Goal: Information Seeking & Learning: Learn about a topic

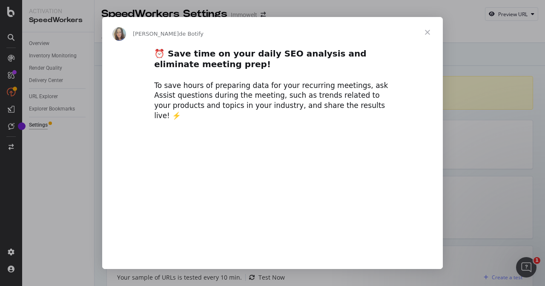
type input "181213"
click at [425, 30] on span "Fermer" at bounding box center [427, 32] width 31 height 31
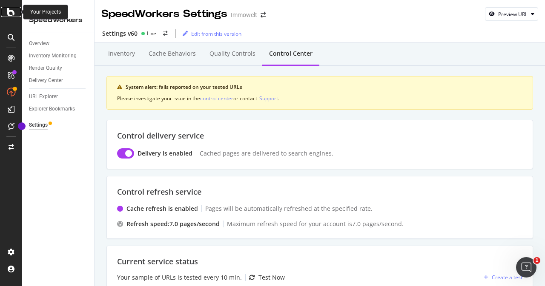
click at [12, 11] on icon at bounding box center [11, 12] width 8 height 10
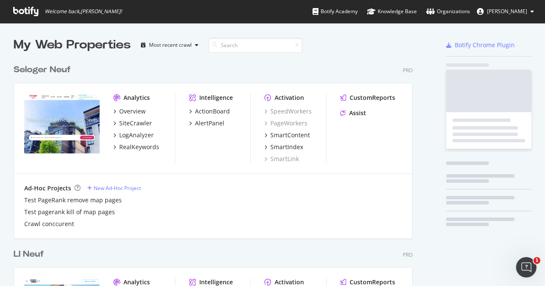
scroll to position [280, 532]
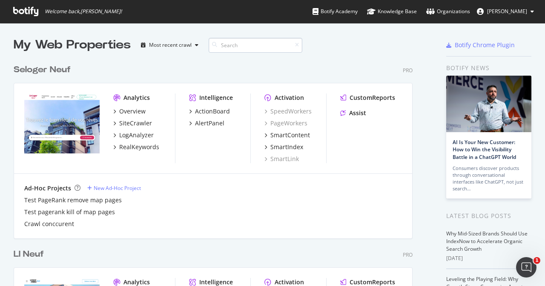
click at [239, 46] on input at bounding box center [256, 45] width 94 height 15
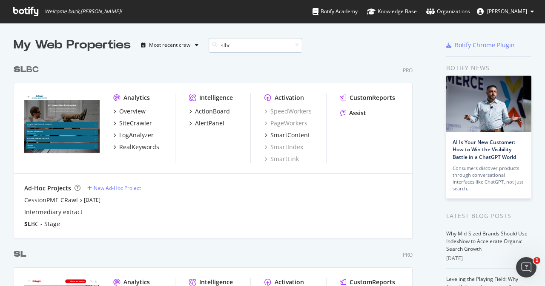
scroll to position [178, 399]
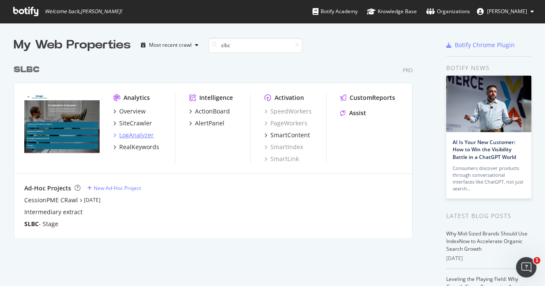
type input "slbc"
click at [138, 137] on div "LogAnalyzer" at bounding box center [136, 135] width 34 height 9
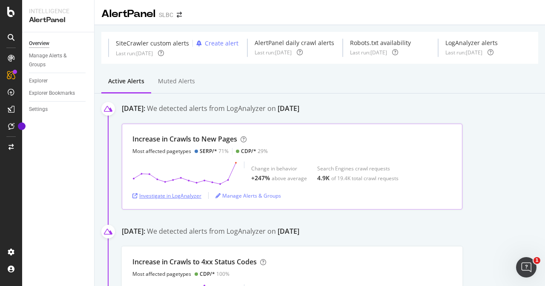
click at [182, 195] on div "Investigate in LogAnalyzer" at bounding box center [166, 195] width 69 height 7
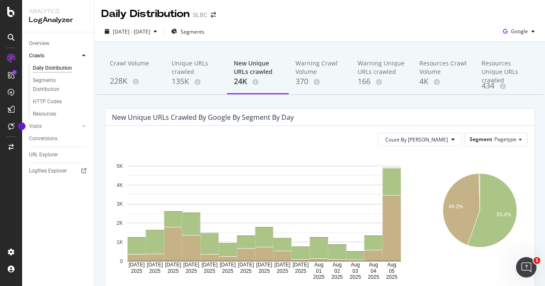
click at [487, 15] on div "Daily Distribution SLBC" at bounding box center [319, 10] width 450 height 21
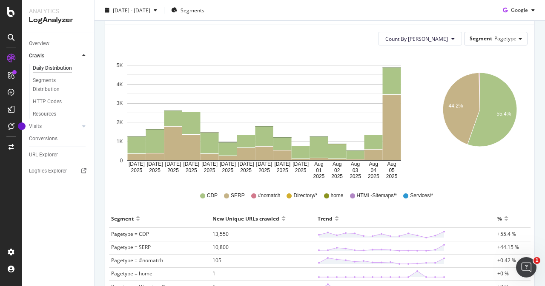
scroll to position [128, 0]
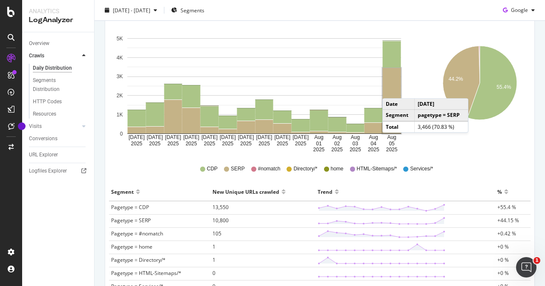
click at [391, 90] on rect "A chart." at bounding box center [392, 101] width 18 height 66
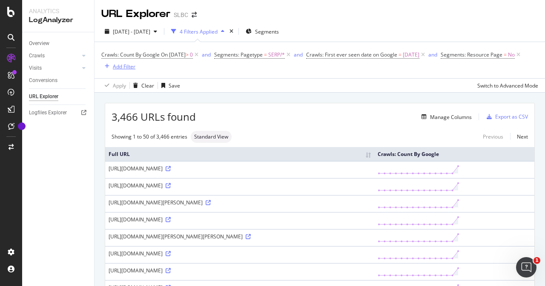
click at [135, 68] on div "Add Filter" at bounding box center [124, 66] width 23 height 7
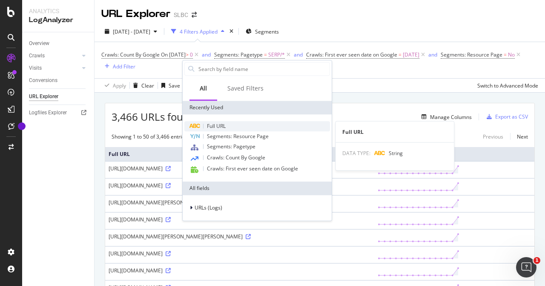
click at [224, 124] on span "Full URL" at bounding box center [216, 126] width 19 height 7
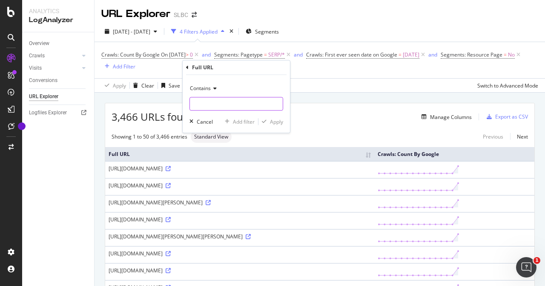
click at [225, 107] on input "text" at bounding box center [236, 104] width 93 height 14
type input "P"
type input "page="
click at [276, 120] on div "Apply" at bounding box center [276, 121] width 13 height 7
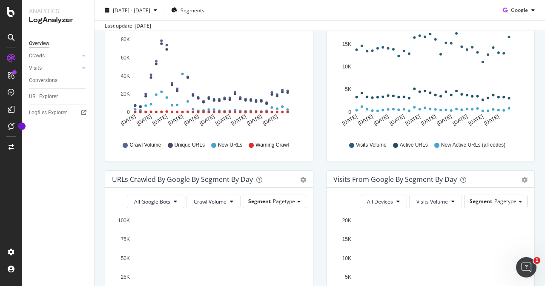
scroll to position [85, 0]
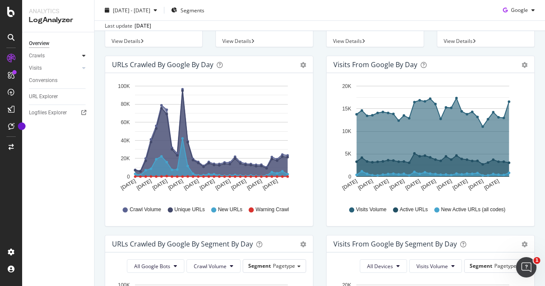
click at [80, 56] on div at bounding box center [84, 55] width 9 height 9
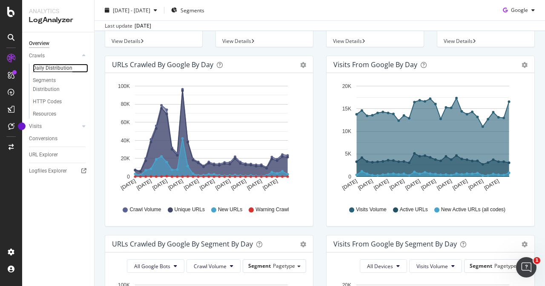
click at [55, 68] on div "Daily Distribution" at bounding box center [53, 68] width 40 height 9
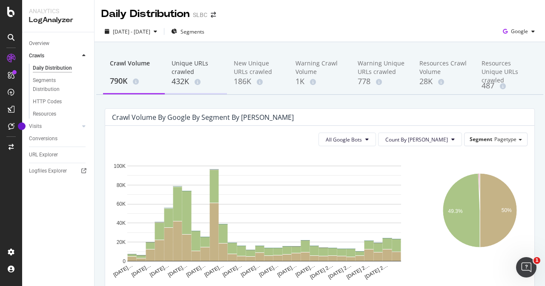
click at [191, 68] on div "Unique URLs crawled" at bounding box center [195, 67] width 48 height 17
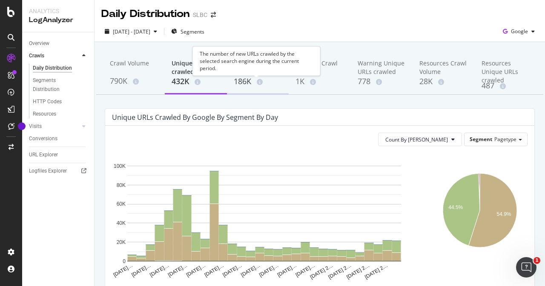
click at [248, 70] on div "The number of new URLs crawled by the selected search engine during the current…" at bounding box center [256, 60] width 128 height 29
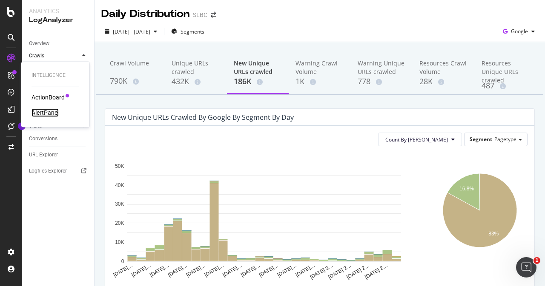
click at [47, 113] on div "AlertPanel" at bounding box center [44, 113] width 27 height 9
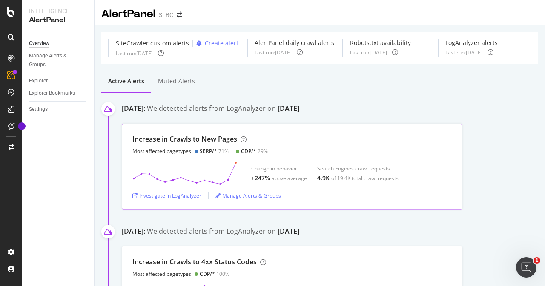
click at [186, 194] on div "Investigate in LogAnalyzer" at bounding box center [166, 195] width 69 height 7
click at [169, 196] on div "Investigate in LogAnalyzer" at bounding box center [166, 195] width 69 height 7
click at [13, 13] on icon at bounding box center [11, 12] width 8 height 10
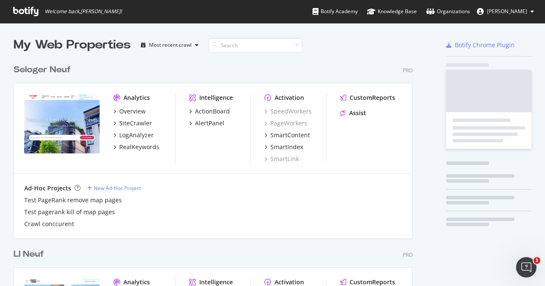
scroll to position [280, 532]
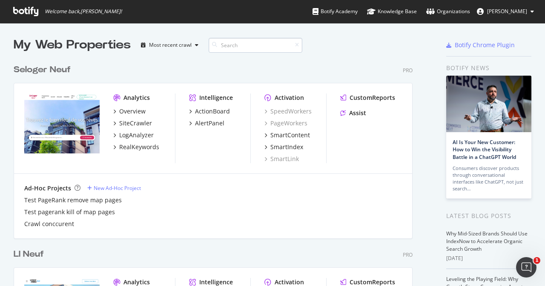
click at [247, 46] on input at bounding box center [256, 45] width 94 height 15
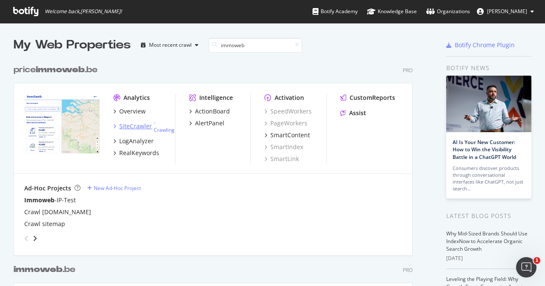
type input "immoweb"
click at [143, 125] on div "SiteCrawler" at bounding box center [135, 126] width 33 height 9
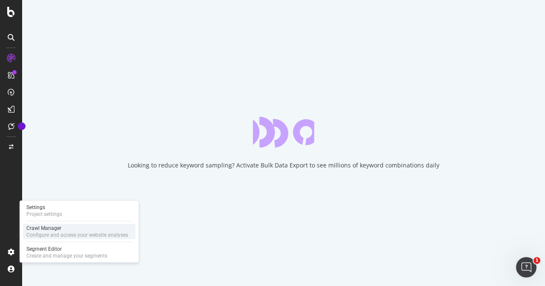
click at [31, 237] on div "Configure and access your website analyses" at bounding box center [77, 235] width 102 height 7
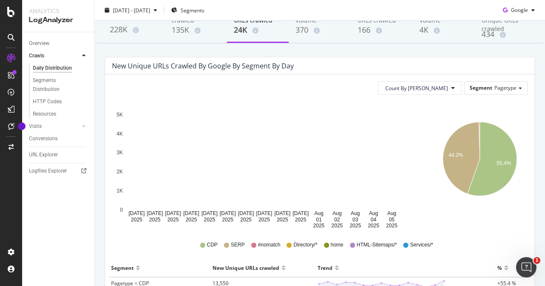
scroll to position [43, 0]
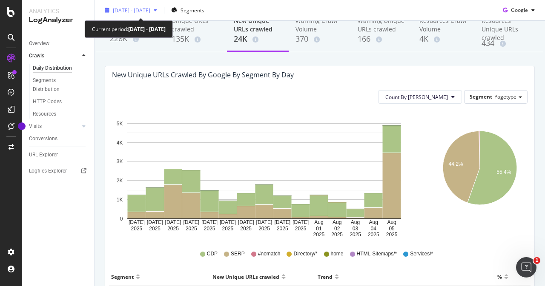
click at [142, 13] on div "[DATE] - [DATE]" at bounding box center [131, 9] width 37 height 7
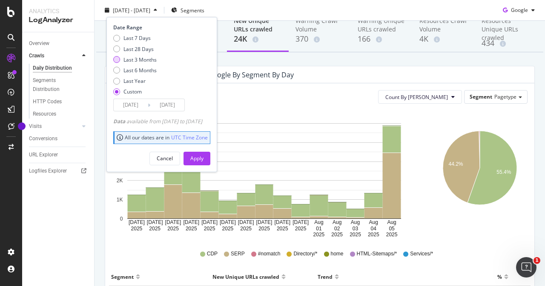
click at [137, 60] on div "Last 3 Months" at bounding box center [139, 59] width 33 height 7
type input "[DATE]"
click at [203, 159] on div "Apply" at bounding box center [196, 158] width 13 height 7
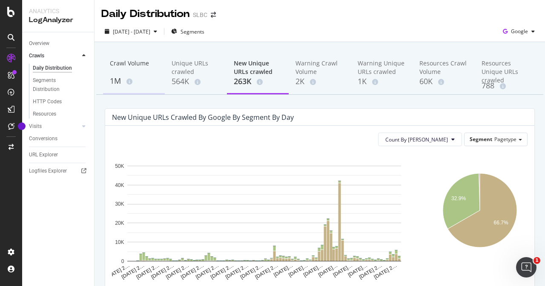
click at [134, 69] on div "Crawl Volume" at bounding box center [134, 67] width 48 height 16
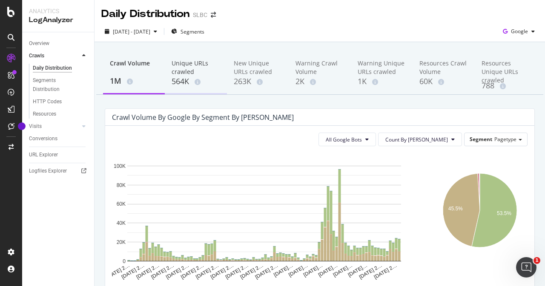
click at [188, 70] on div "Unique URLs crawled" at bounding box center [195, 67] width 48 height 17
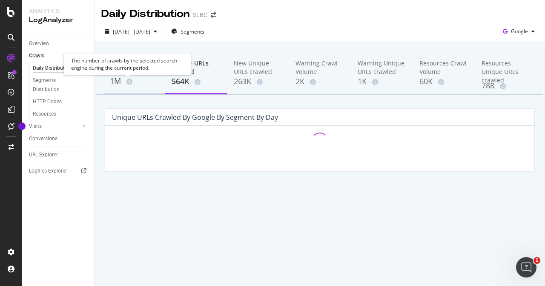
click at [127, 79] on icon at bounding box center [129, 82] width 6 height 6
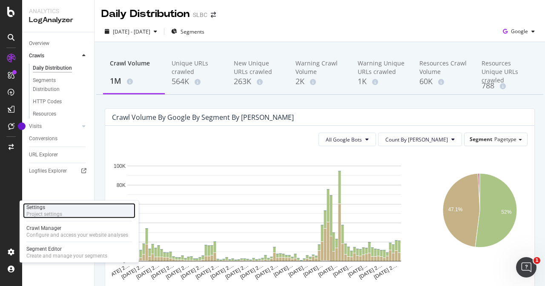
click at [63, 214] on div "Settings Project settings" at bounding box center [79, 210] width 112 height 15
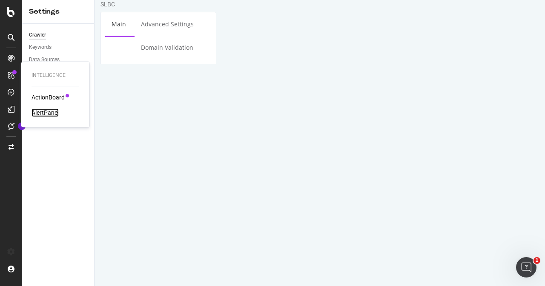
click at [49, 110] on div "AlertPanel" at bounding box center [44, 113] width 27 height 9
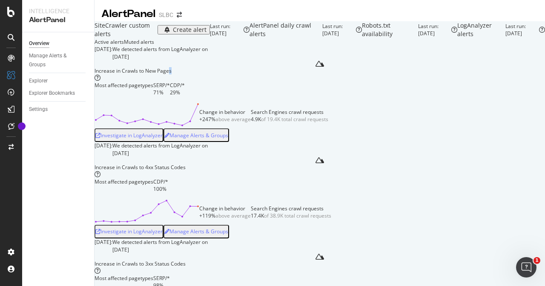
drag, startPoint x: 235, startPoint y: 140, endPoint x: 240, endPoint y: 136, distance: 6.1
click at [185, 97] on div "Increase in Crawls to New Pages Most affected pagetypes SERP/* 71% CDP/* 29%" at bounding box center [139, 81] width 90 height 29
click at [185, 74] on div "Increase in Crawls to New Pages" at bounding box center [139, 70] width 90 height 7
click at [185, 97] on div "Increase in Crawls to New Pages Most affected pagetypes SERP/* 71% CDP/* 29%" at bounding box center [139, 81] width 90 height 29
drag, startPoint x: 238, startPoint y: 138, endPoint x: 203, endPoint y: 139, distance: 35.3
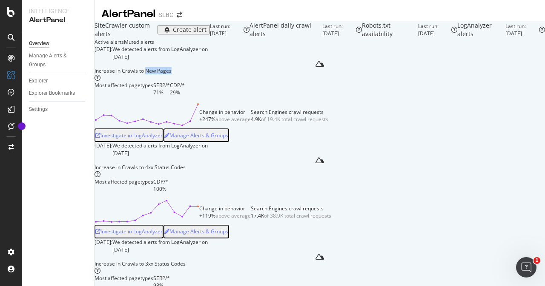
click at [185, 97] on div "Increase in Crawls to New Pages Most affected pagetypes SERP/* 71% CDP/* 29%" at bounding box center [139, 81] width 90 height 29
click at [376, 117] on div "August 8th 2025: We detected alerts from LogAnalyzer on August 5th Increase in …" at bounding box center [319, 94] width 450 height 97
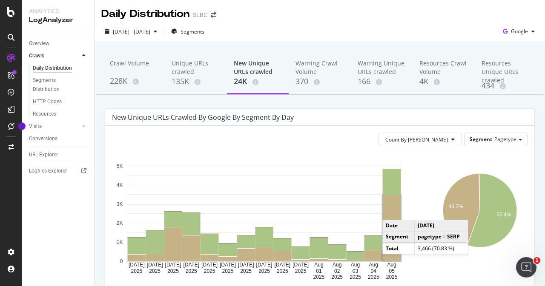
click at [391, 211] on rect "A chart." at bounding box center [392, 229] width 18 height 66
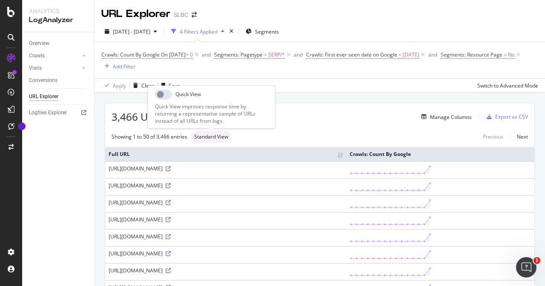
click at [205, 140] on span "Standard View" at bounding box center [211, 136] width 34 height 5
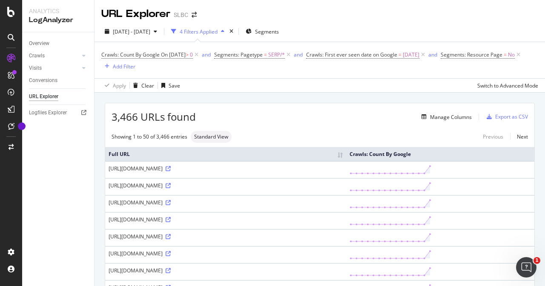
click at [341, 124] on div "3,466 URLs found Manage Columns Export as CSV" at bounding box center [319, 113] width 429 height 21
click at [135, 67] on div "Add Filter" at bounding box center [124, 66] width 23 height 7
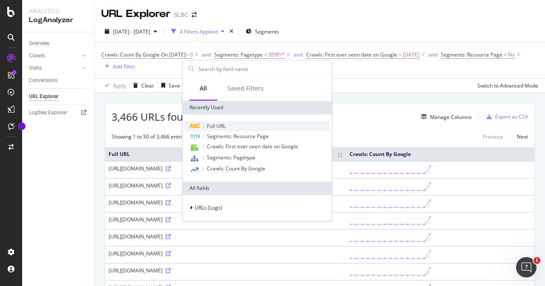
click at [225, 126] on span "Full URL" at bounding box center [216, 126] width 19 height 7
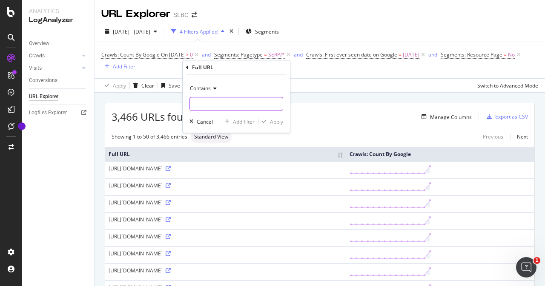
click at [225, 100] on input "text" at bounding box center [236, 104] width 93 height 14
type input "page="
click at [279, 119] on div "Apply" at bounding box center [276, 121] width 13 height 7
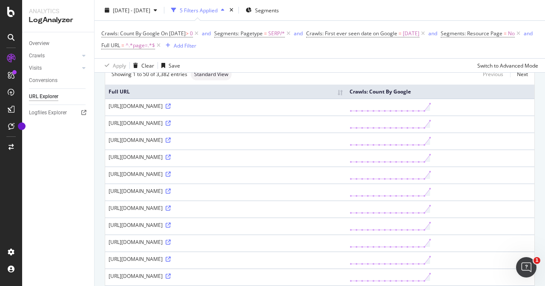
scroll to position [26, 0]
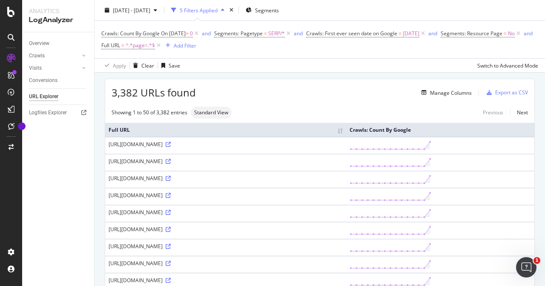
click at [378, 92] on div "Manage Columns" at bounding box center [334, 93] width 276 height 10
click at [431, 148] on icon at bounding box center [390, 146] width 82 height 10
click at [363, 87] on div "3,382 URLs found Manage Columns Export as CSV" at bounding box center [319, 89] width 429 height 21
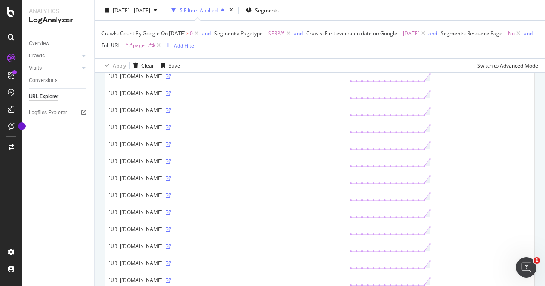
scroll to position [68, 0]
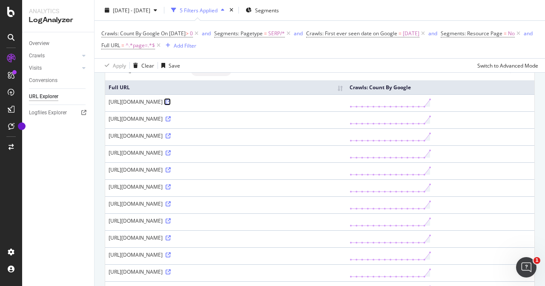
click at [171, 102] on icon at bounding box center [168, 102] width 5 height 5
drag, startPoint x: 356, startPoint y: 101, endPoint x: 107, endPoint y: 101, distance: 248.5
click at [107, 101] on td "[URL][DOMAIN_NAME]" at bounding box center [225, 102] width 241 height 17
click at [163, 99] on div "[URL][DOMAIN_NAME]" at bounding box center [226, 101] width 234 height 7
drag, startPoint x: 362, startPoint y: 101, endPoint x: 106, endPoint y: 103, distance: 256.2
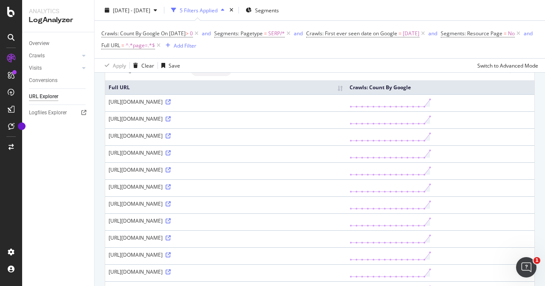
click at [106, 103] on td "[URL][DOMAIN_NAME]" at bounding box center [225, 102] width 241 height 17
click at [117, 102] on div "[URL][DOMAIN_NAME]" at bounding box center [226, 101] width 234 height 7
click at [118, 100] on div "[URL][DOMAIN_NAME]" at bounding box center [226, 101] width 234 height 7
drag, startPoint x: 361, startPoint y: 102, endPoint x: 107, endPoint y: 100, distance: 253.6
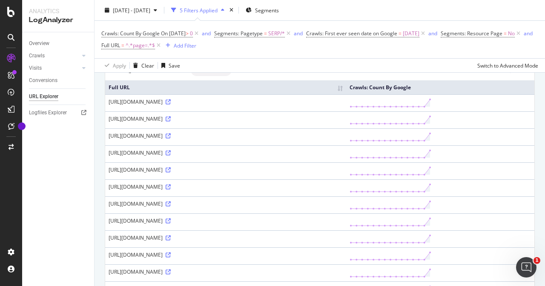
click at [107, 100] on td "[URL][DOMAIN_NAME]" at bounding box center [225, 102] width 241 height 17
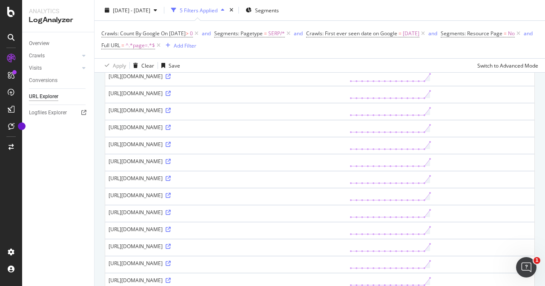
scroll to position [281, 0]
drag, startPoint x: 397, startPoint y: 106, endPoint x: 403, endPoint y: 108, distance: 7.3
click at [343, 108] on div "[URL][DOMAIN_NAME]" at bounding box center [226, 110] width 234 height 7
drag, startPoint x: 109, startPoint y: 107, endPoint x: 405, endPoint y: 107, distance: 295.8
click at [343, 107] on div "[URL][DOMAIN_NAME]" at bounding box center [226, 110] width 234 height 7
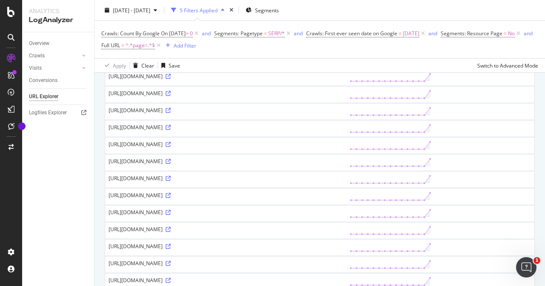
copy div "[URL][DOMAIN_NAME]"
click at [13, 13] on icon at bounding box center [11, 12] width 8 height 10
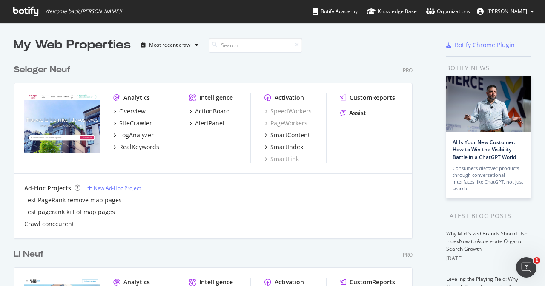
scroll to position [280, 532]
click at [256, 46] on input at bounding box center [256, 45] width 94 height 15
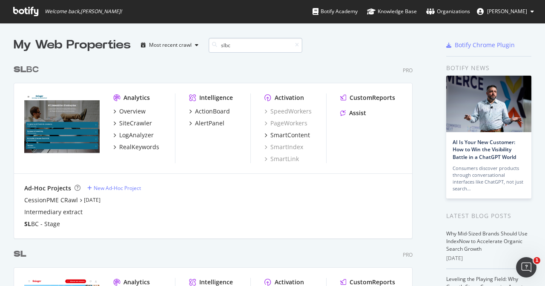
scroll to position [178, 399]
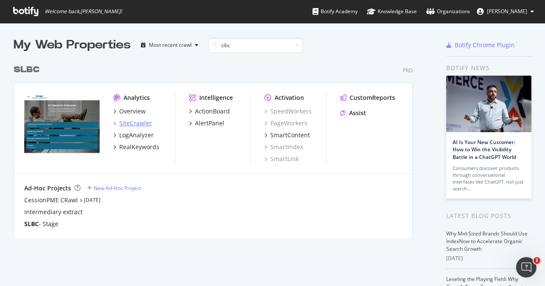
type input "slbc"
click at [148, 124] on div "SiteCrawler" at bounding box center [135, 123] width 33 height 9
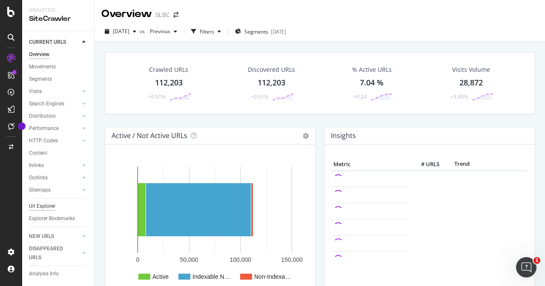
click at [46, 205] on div "Url Explorer" at bounding box center [42, 206] width 26 height 9
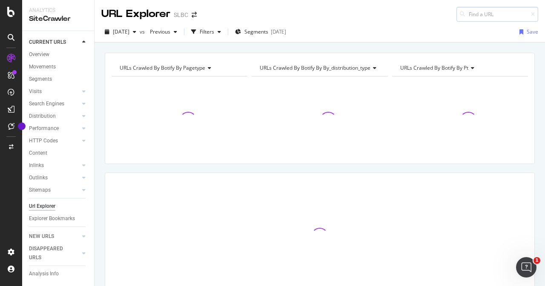
click at [489, 14] on input at bounding box center [497, 14] width 82 height 15
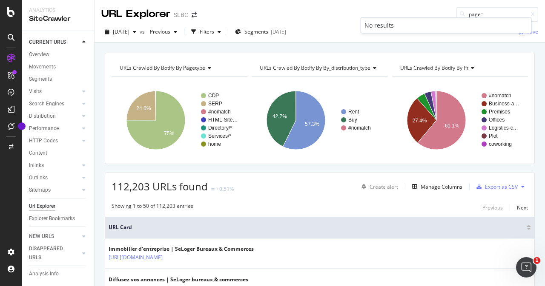
type input "page="
click at [407, 8] on div "URL Explorer SLBC page=" at bounding box center [319, 11] width 450 height 22
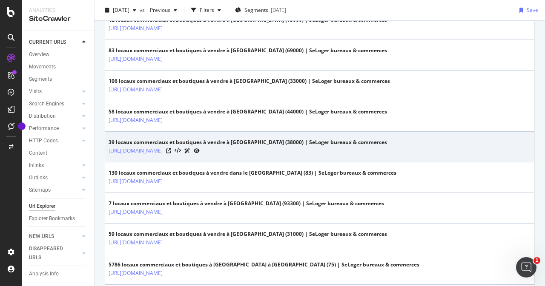
scroll to position [553, 0]
